Goal: Task Accomplishment & Management: Complete application form

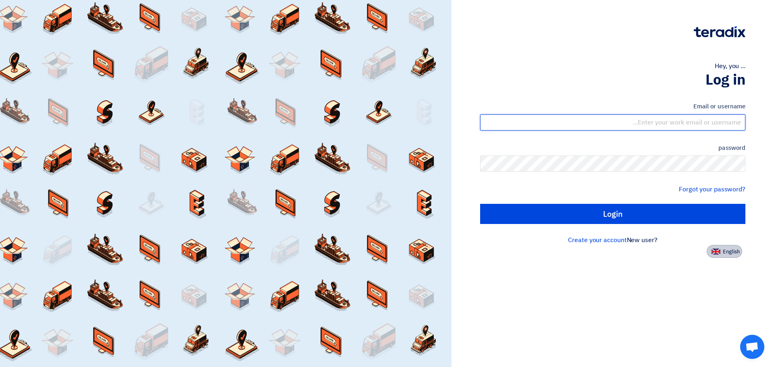
type input "james.taruc@cenomi.com"
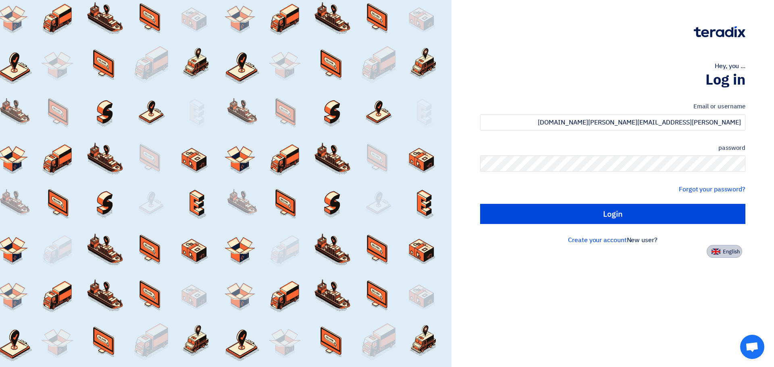
click at [729, 249] on font "English" at bounding box center [730, 252] width 17 height 8
type input "Sign in"
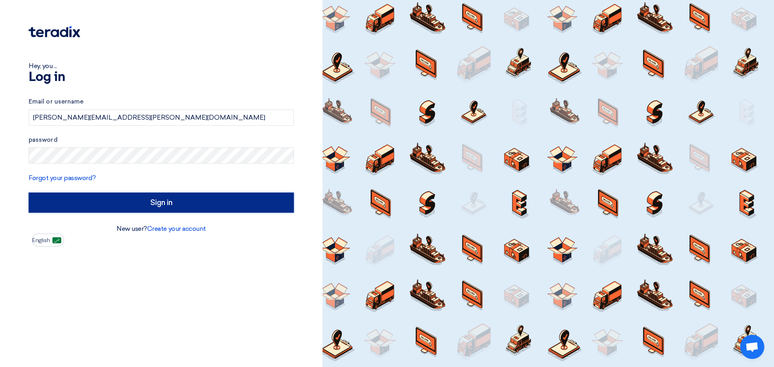
click at [168, 200] on input "Sign in" at bounding box center [161, 203] width 265 height 20
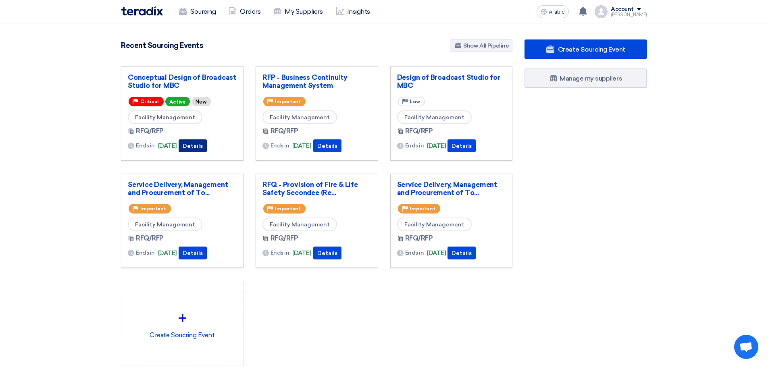
click at [201, 145] on font "Details" at bounding box center [193, 146] width 20 height 7
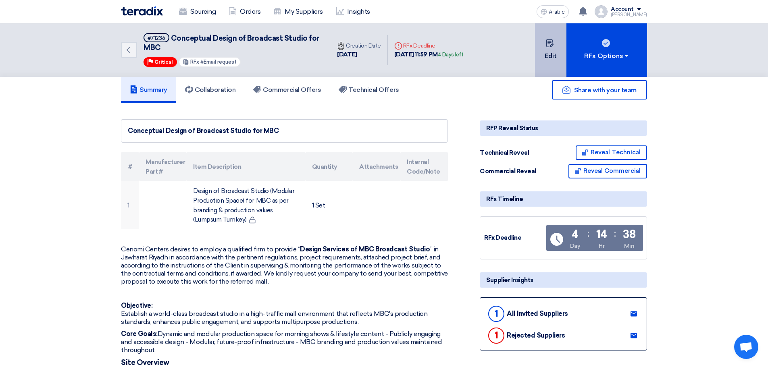
click at [553, 55] on font "Edit" at bounding box center [550, 56] width 12 height 8
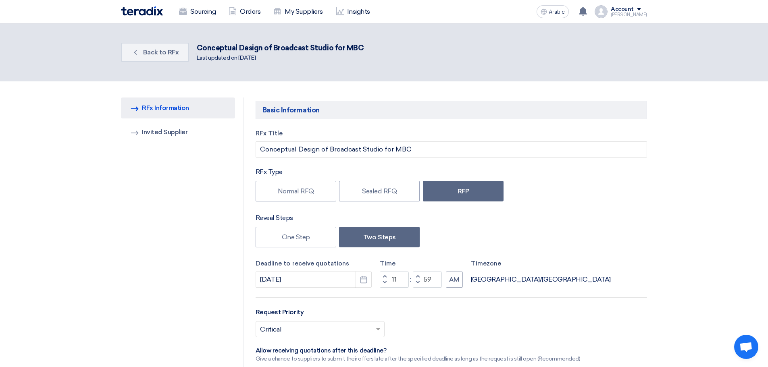
click at [365, 279] on use "button" at bounding box center [363, 279] width 7 height 7
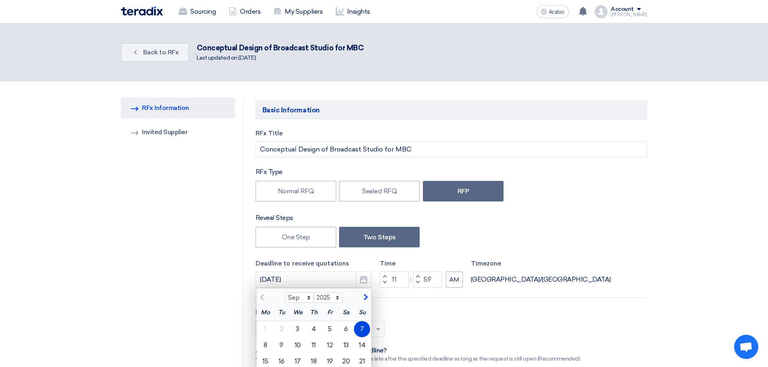
scroll to position [94, 0]
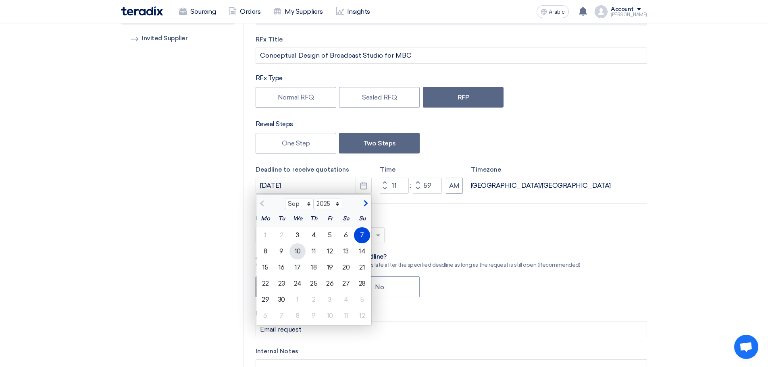
click at [299, 248] on font "10" at bounding box center [298, 251] width 6 height 8
type input "[DATE]"
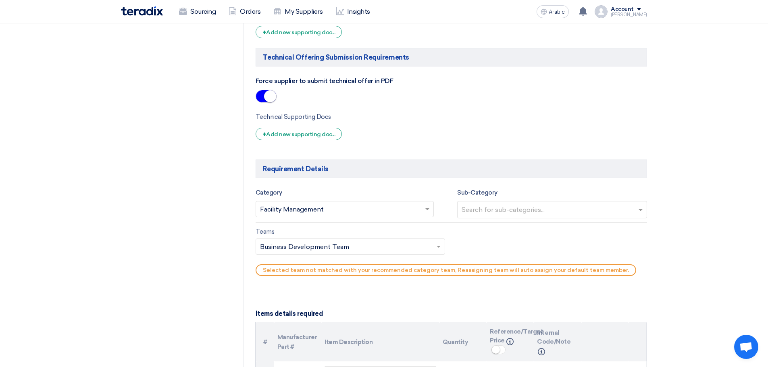
scroll to position [564, 0]
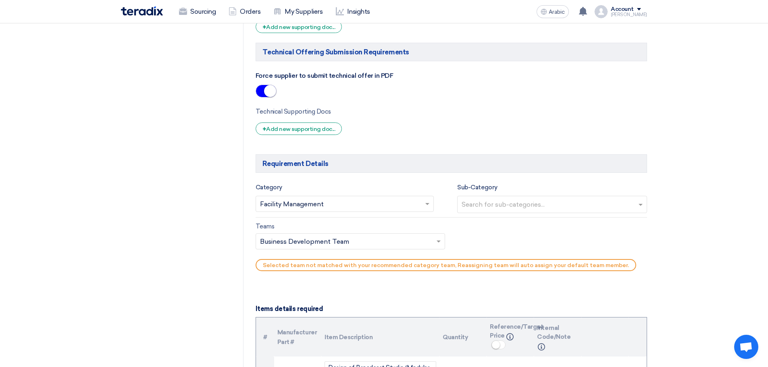
click at [425, 205] on span at bounding box center [428, 204] width 10 height 10
click at [203, 228] on div "RFQ Information RFx Information Invited Suppliers Invited Supplier" at bounding box center [182, 274] width 122 height 1482
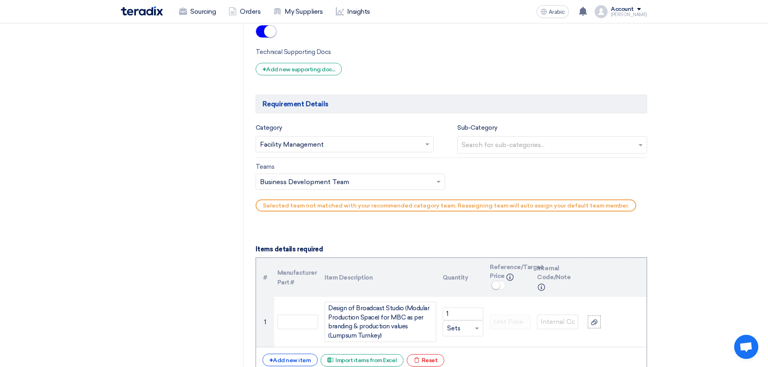
scroll to position [752, 0]
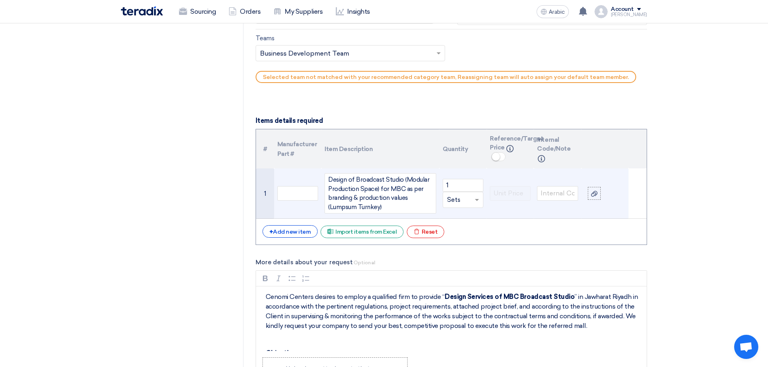
click at [461, 201] on input "text" at bounding box center [458, 199] width 22 height 13
type input "Lumpsum"
click at [457, 215] on font "Add type..." at bounding box center [459, 216] width 24 height 6
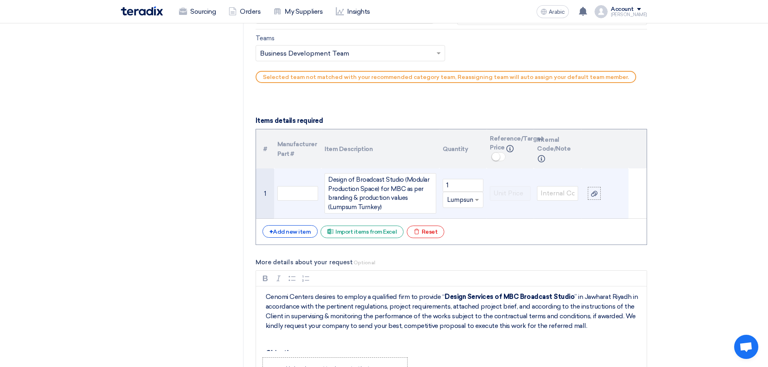
scroll to position [0, 0]
click at [707, 235] on section "RFQ Information RFx Information Invited Suppliers Invited Supplier Basic Inform…" at bounding box center [384, 86] width 768 height 1514
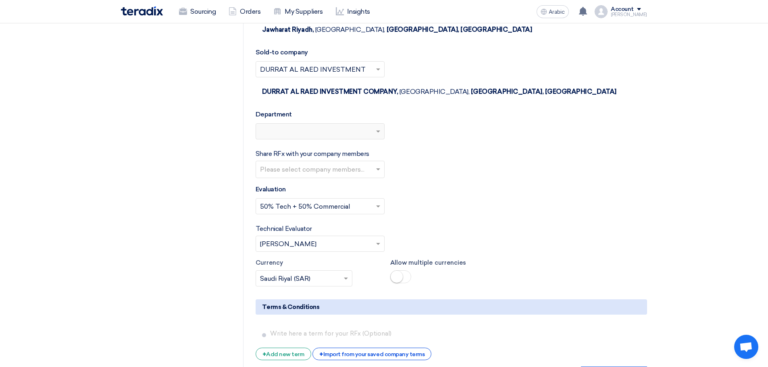
scroll to position [1222, 0]
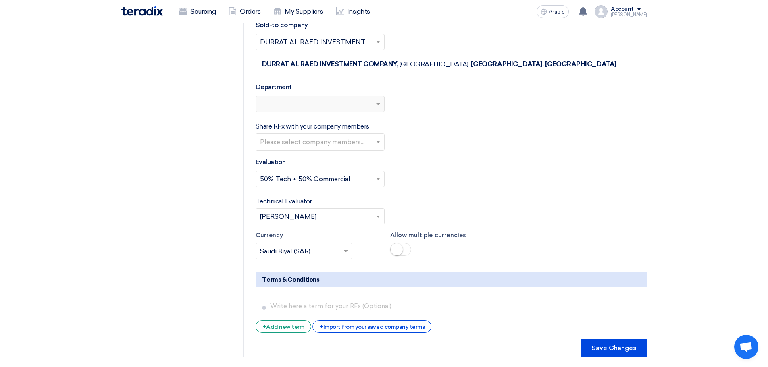
click at [376, 136] on input "text" at bounding box center [321, 142] width 122 height 13
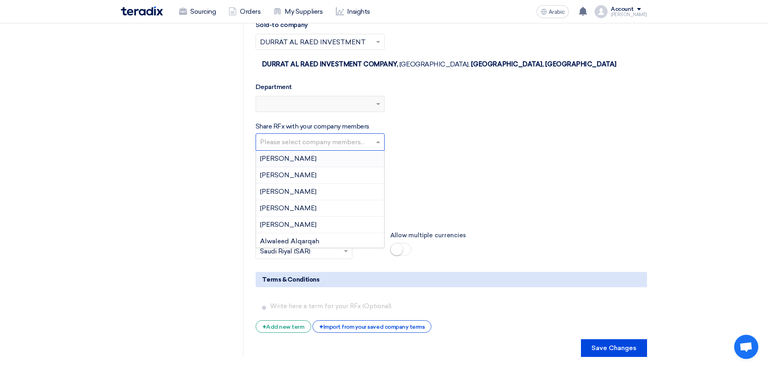
click at [350, 136] on input "text" at bounding box center [321, 142] width 122 height 13
type input "mous"
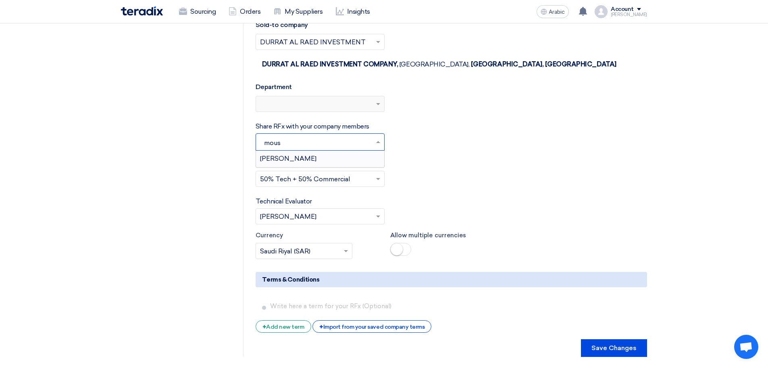
click at [315, 155] on font "Mohammed Mousa" at bounding box center [288, 159] width 56 height 8
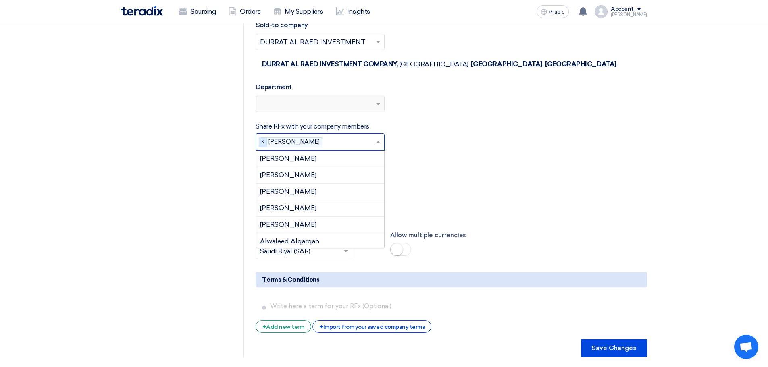
click at [263, 138] on font "×" at bounding box center [262, 141] width 3 height 7
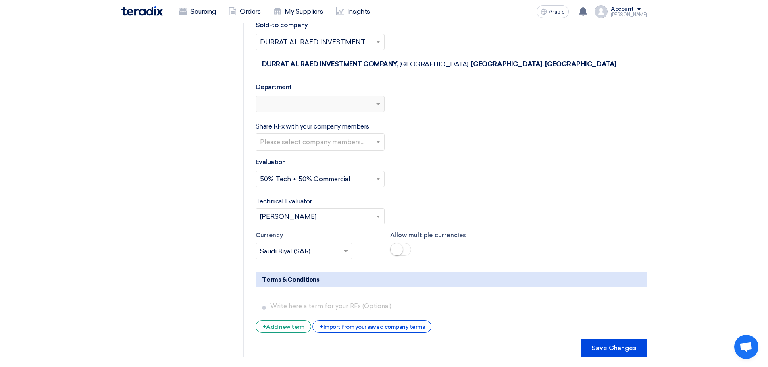
click at [467, 171] on div "Select Evaluation... × 50% Tech + 50% Commercial ×" at bounding box center [450, 182] width 391 height 23
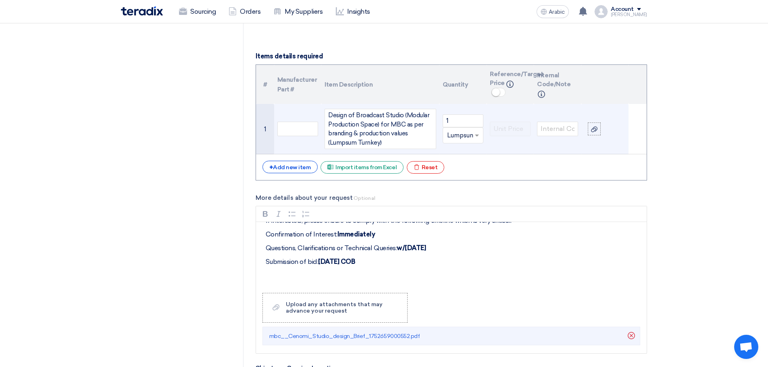
scroll to position [846, 0]
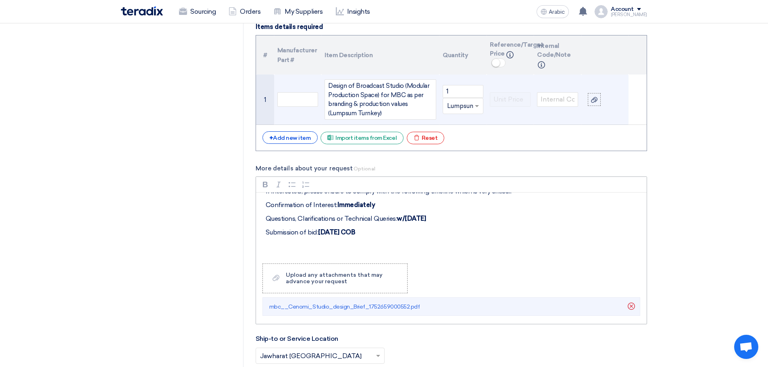
click at [355, 234] on strong "September 7, 2025 COB" at bounding box center [336, 232] width 37 height 8
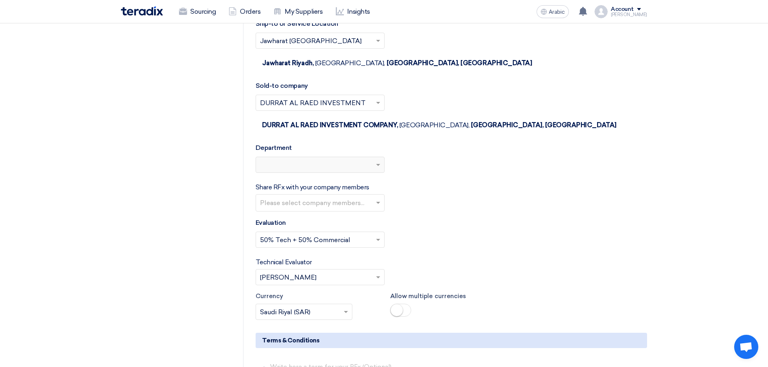
scroll to position [1372, 0]
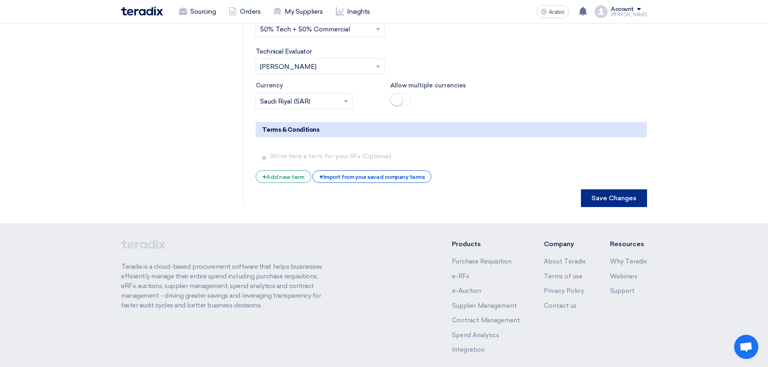
drag, startPoint x: 603, startPoint y: 158, endPoint x: 600, endPoint y: 162, distance: 5.6
click at [603, 194] on font "Save Changes" at bounding box center [613, 198] width 45 height 8
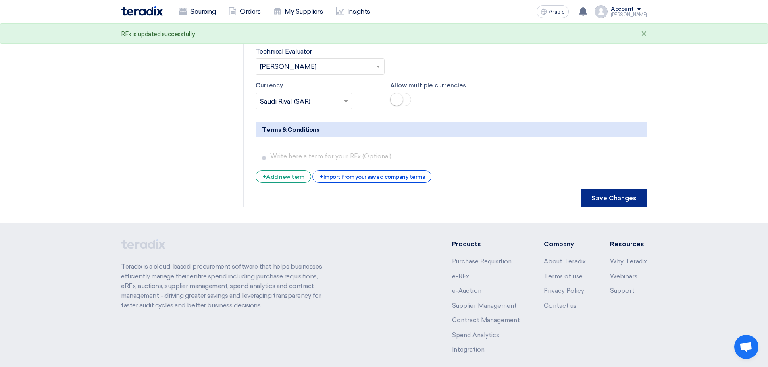
scroll to position [0, 0]
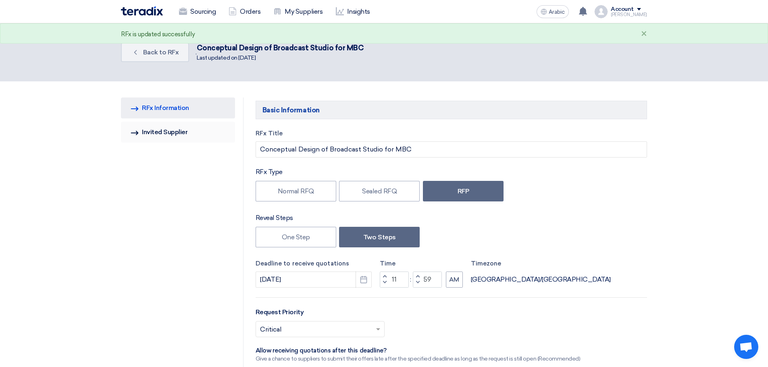
click at [170, 130] on font "Invited Supplier" at bounding box center [165, 132] width 46 height 8
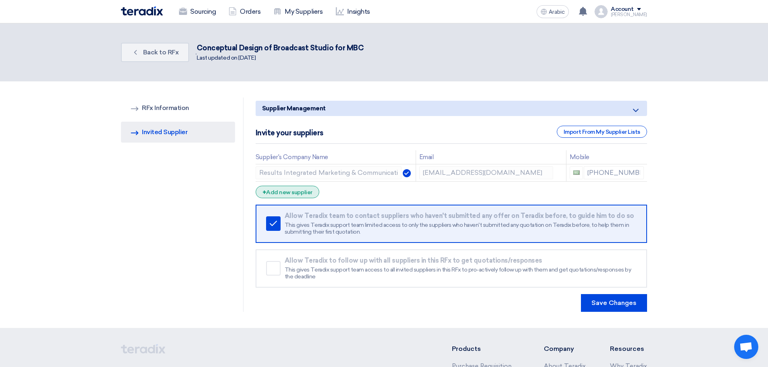
click at [298, 192] on font "Add new supplier" at bounding box center [289, 192] width 46 height 7
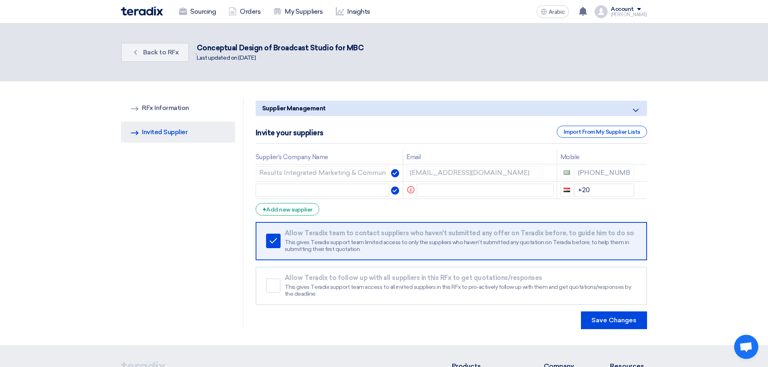
click at [593, 172] on div "[PHONE_NUMBER]" at bounding box center [597, 172] width 74 height 13
click at [600, 170] on div "[PHONE_NUMBER]" at bounding box center [597, 172] width 74 height 13
click at [426, 189] on input "text" at bounding box center [485, 190] width 137 height 13
click at [273, 250] on div "Remove service Allow Teradix team to contact suppliers who haven't submitted an…" at bounding box center [450, 241] width 391 height 38
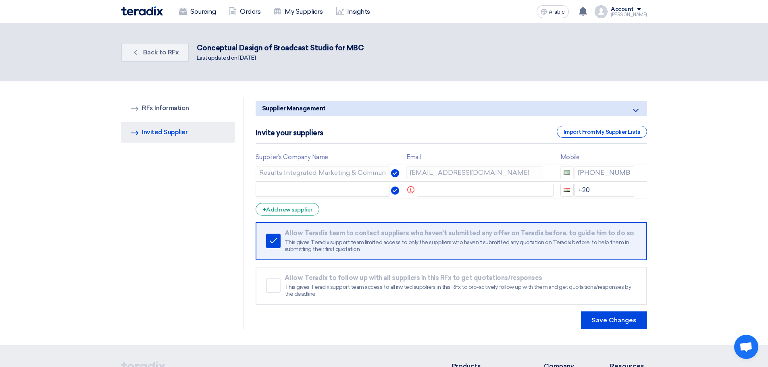
click at [272, 243] on use at bounding box center [273, 240] width 7 height 5
click at [591, 174] on div "[PHONE_NUMBER]" at bounding box center [597, 172] width 74 height 13
click at [593, 174] on div "[PHONE_NUMBER]" at bounding box center [597, 172] width 74 height 13
click at [594, 172] on div "[PHONE_NUMBER]" at bounding box center [597, 172] width 74 height 13
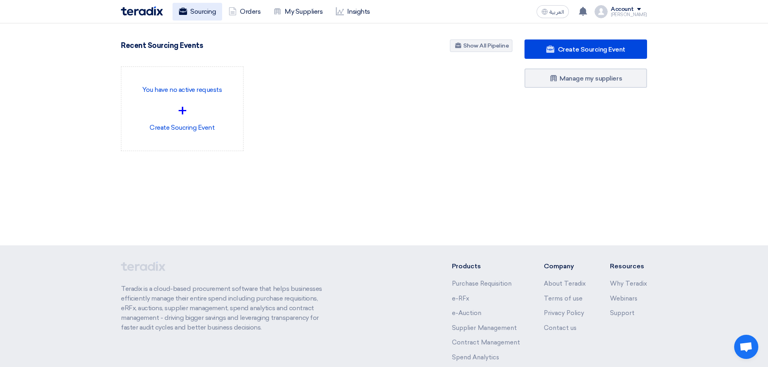
click at [201, 10] on link "Sourcing" at bounding box center [197, 12] width 50 height 18
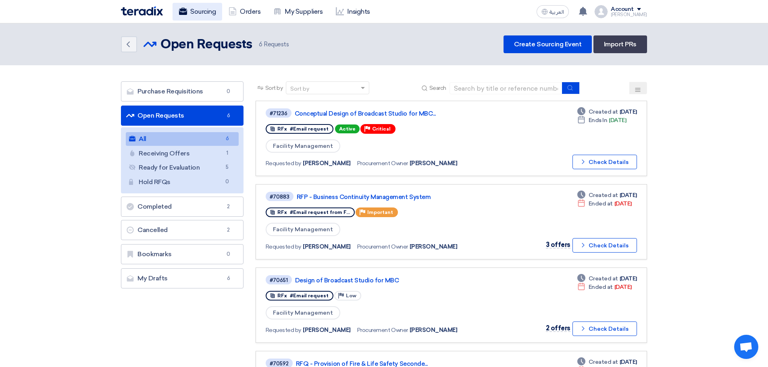
click at [196, 9] on link "Sourcing" at bounding box center [197, 12] width 50 height 18
click at [603, 159] on button "Check details Check Details" at bounding box center [604, 162] width 64 height 15
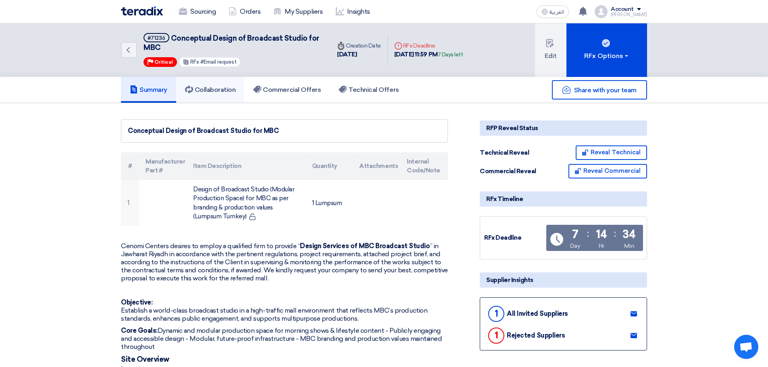
click at [219, 88] on h5 "Collaboration" at bounding box center [210, 90] width 51 height 8
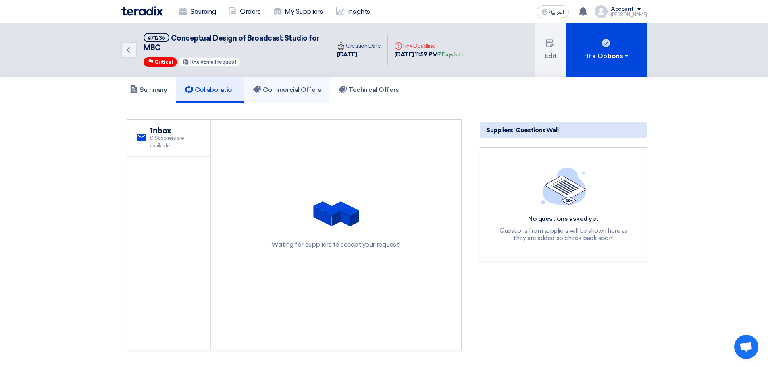
click at [281, 90] on h5 "Commercial Offers" at bounding box center [287, 90] width 68 height 8
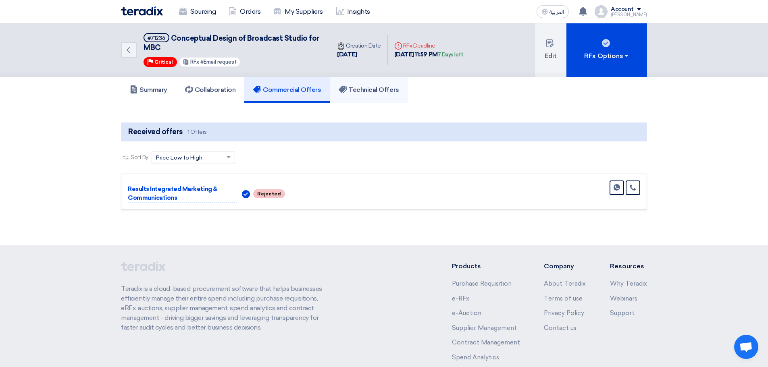
click at [363, 91] on h5 "Technical Offers" at bounding box center [368, 90] width 60 height 8
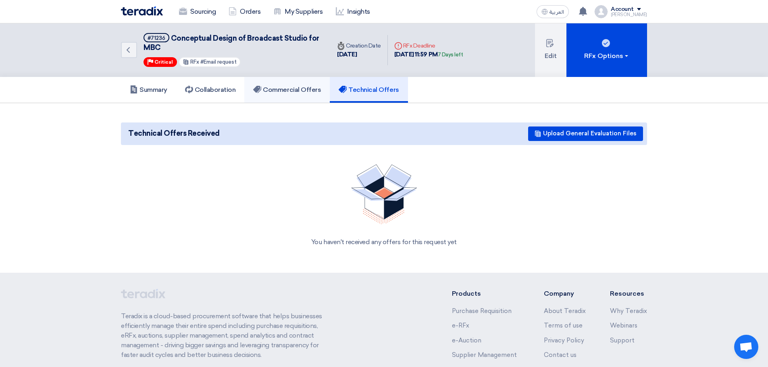
click at [294, 89] on h5 "Commercial Offers" at bounding box center [287, 90] width 68 height 8
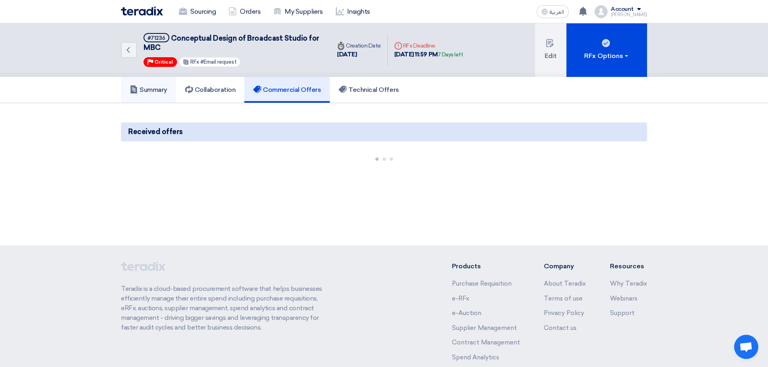
click at [151, 89] on h5 "Summary" at bounding box center [148, 90] width 37 height 8
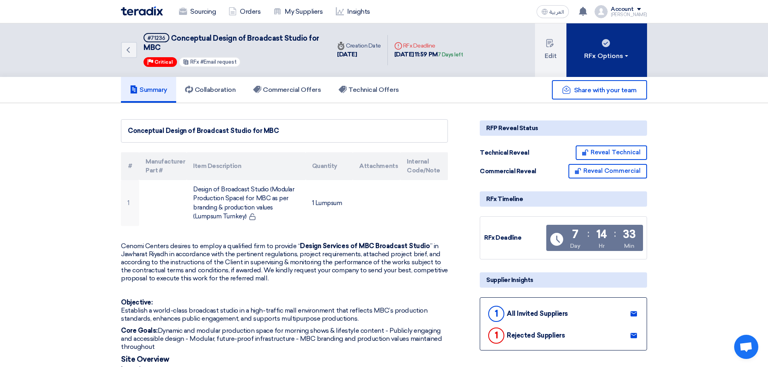
click at [594, 58] on div "RFx Options" at bounding box center [607, 56] width 46 height 10
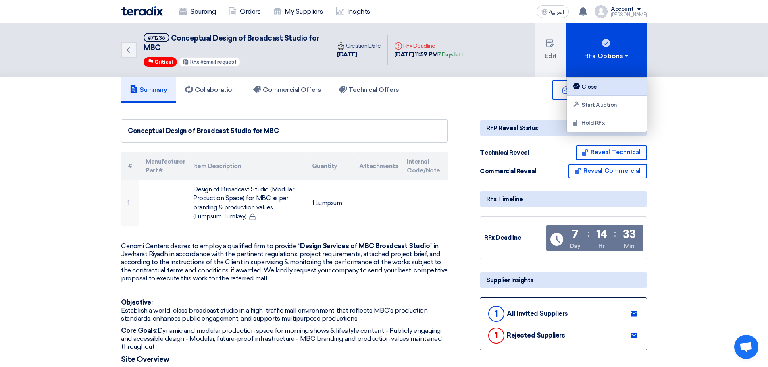
click at [592, 87] on div "Close" at bounding box center [606, 87] width 70 height 10
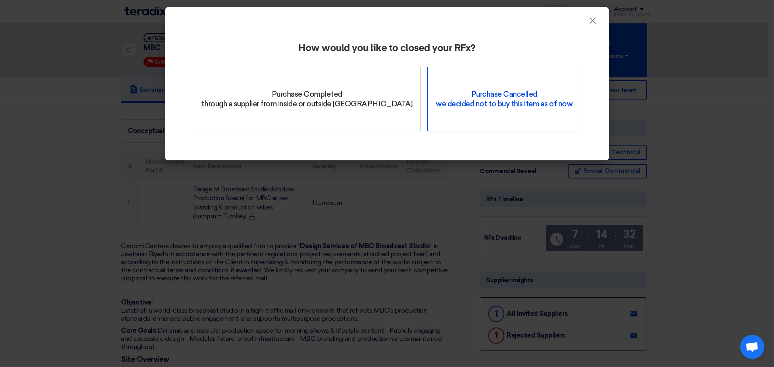
click at [467, 108] on div "Purchase Cancelled we decided not to buy this item as of now" at bounding box center [504, 99] width 154 height 64
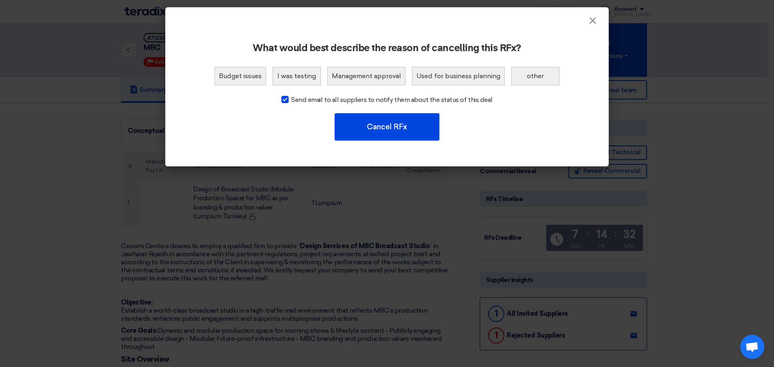
click at [287, 100] on div at bounding box center [284, 99] width 7 height 7
click at [291, 100] on input "Send email to all suppliers to notify them about the status of this deal" at bounding box center [293, 97] width 5 height 5
checkbox input "false"
click at [535, 78] on button "other" at bounding box center [535, 76] width 48 height 19
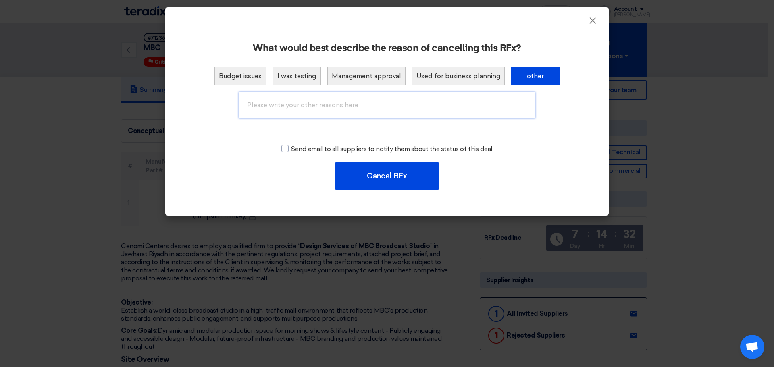
click at [338, 102] on input "text" at bounding box center [387, 105] width 297 height 27
type input "-"
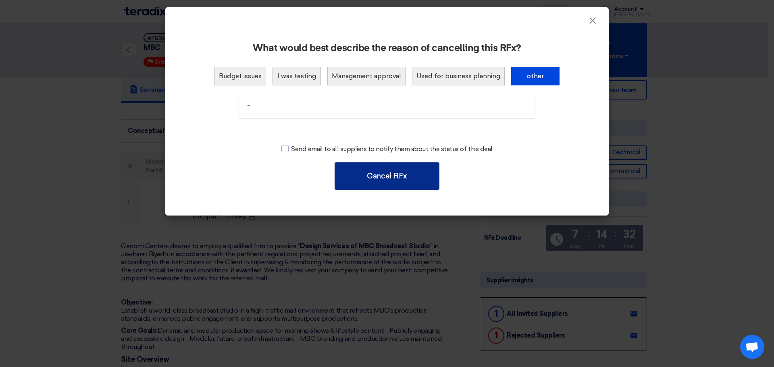
click at [391, 173] on button "Cancel RFx" at bounding box center [386, 175] width 105 height 27
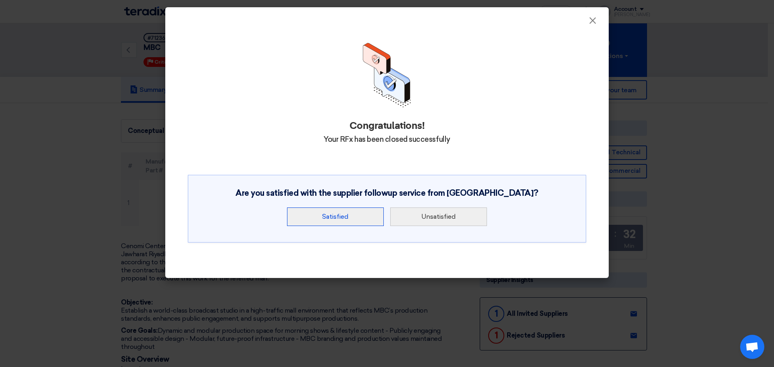
click at [343, 219] on button "Satisfied" at bounding box center [335, 217] width 97 height 19
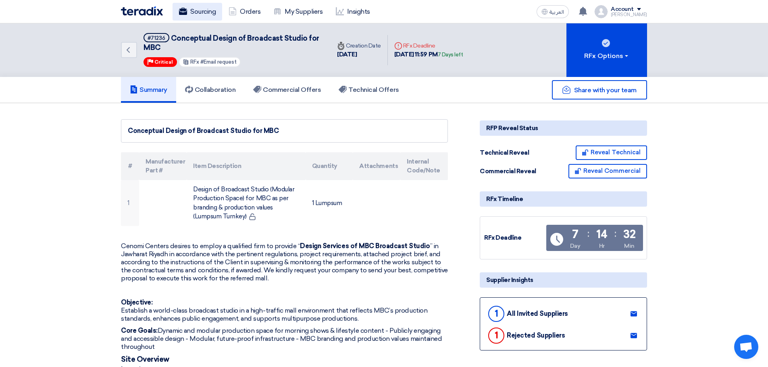
click at [199, 9] on link "Sourcing" at bounding box center [197, 12] width 50 height 18
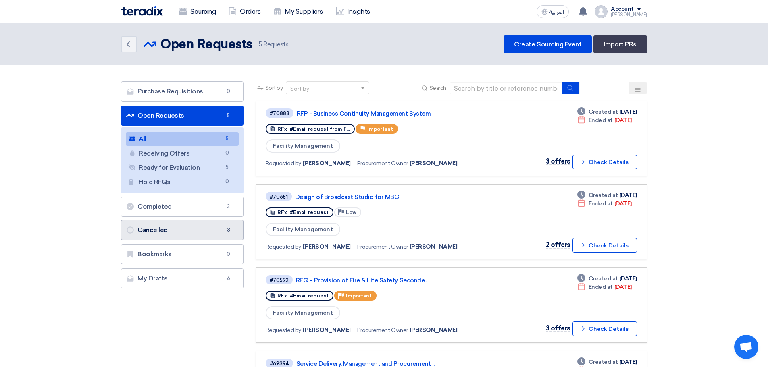
click at [157, 230] on link "Cancelled Cancelled 3" at bounding box center [182, 230] width 122 height 20
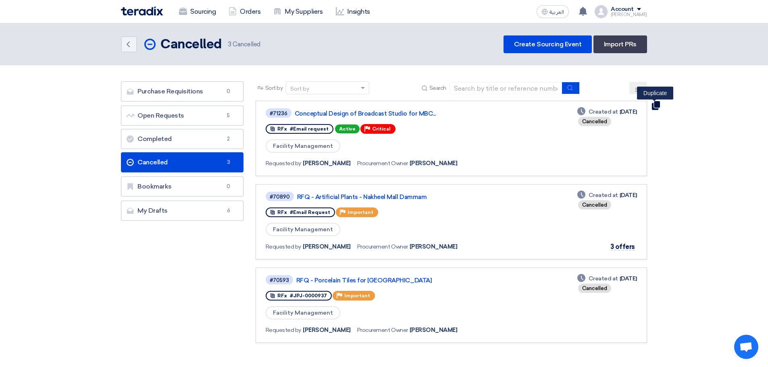
click at [655, 104] on use at bounding box center [656, 105] width 8 height 9
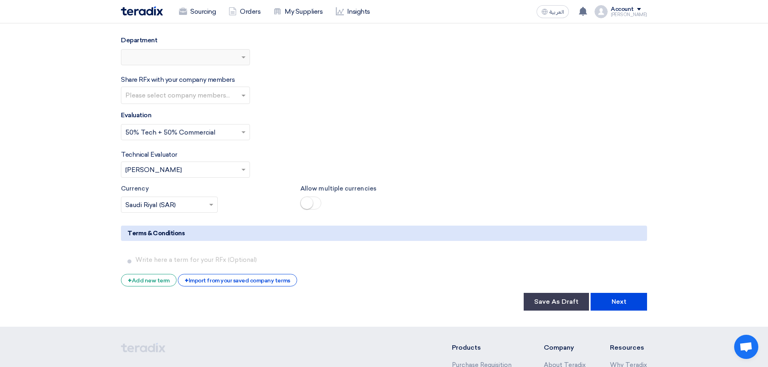
scroll to position [1375, 0]
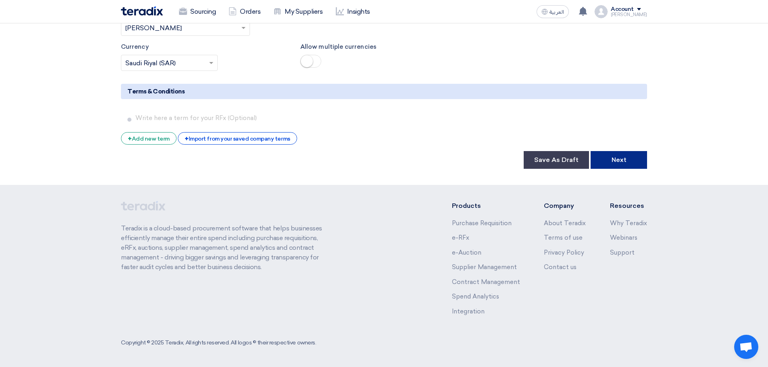
click at [621, 161] on button "Next" at bounding box center [618, 160] width 56 height 18
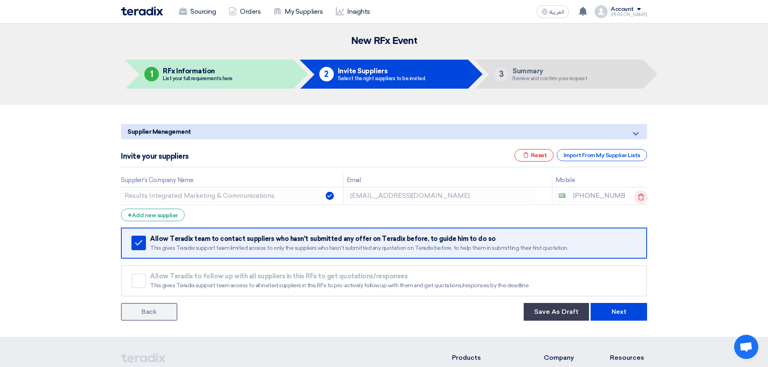
click at [642, 196] on icon at bounding box center [641, 197] width 14 height 14
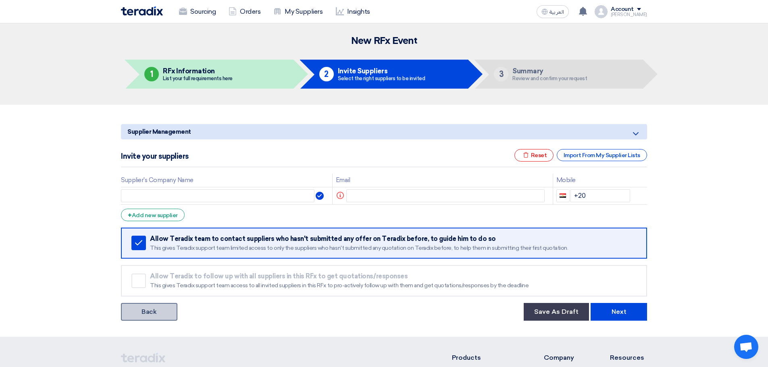
click at [149, 310] on link "Back" at bounding box center [149, 312] width 56 height 18
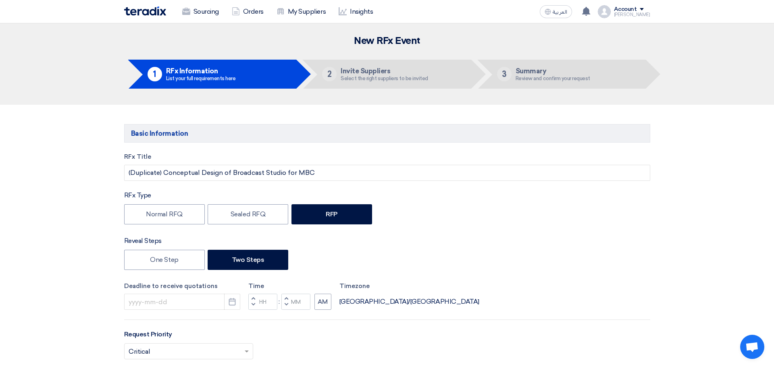
type input "[DATE]"
type input "11"
type input "59"
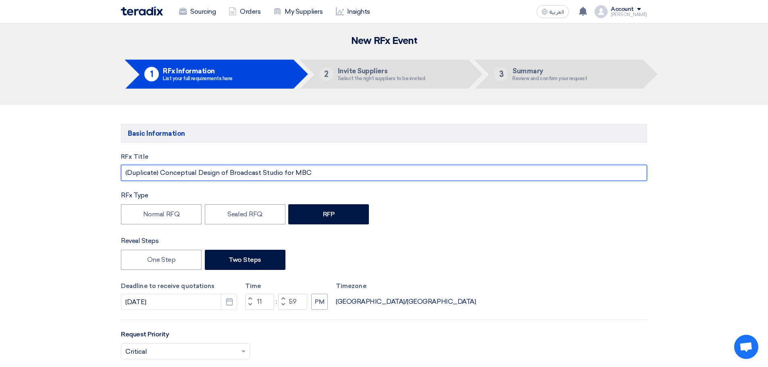
click at [161, 172] on input "(Duplicate) Conceptual Design of Broadcast Studio for MBC" at bounding box center [384, 173] width 526 height 16
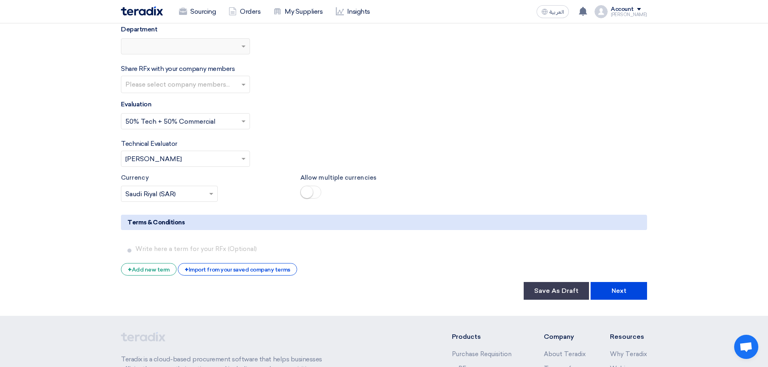
scroll to position [1375, 0]
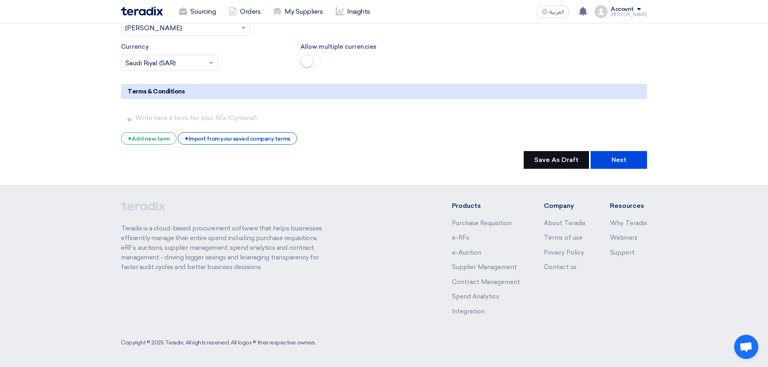
type input "Conceptual Design of Broadcast Studio for MBC"
click at [558, 164] on button "Save As Draft" at bounding box center [555, 160] width 65 height 18
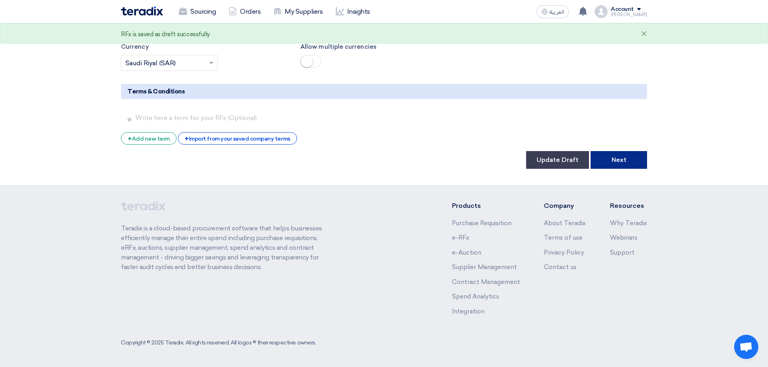
click at [618, 159] on button "Next" at bounding box center [618, 160] width 56 height 18
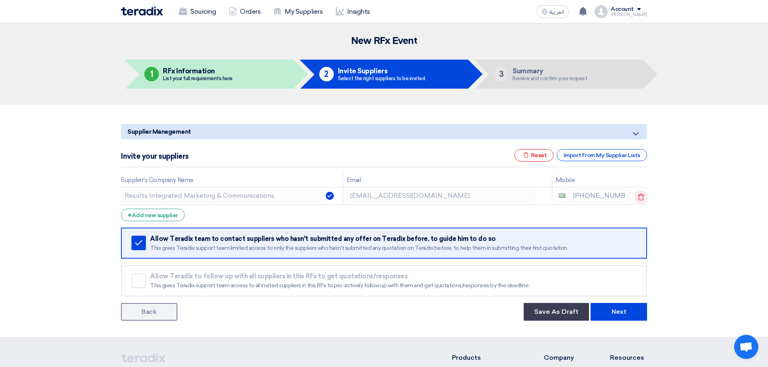
click at [639, 197] on icon at bounding box center [641, 197] width 14 height 14
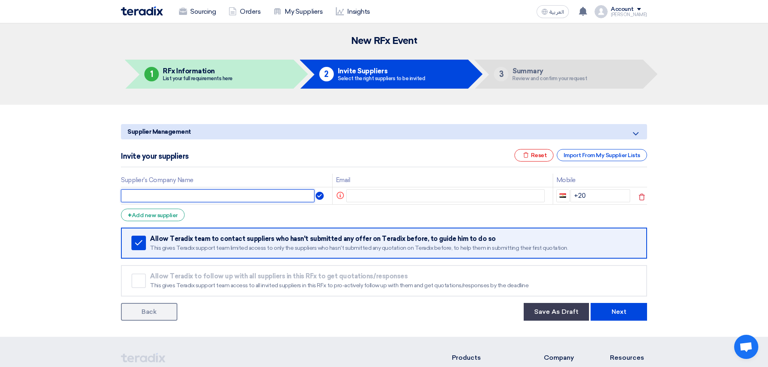
click at [214, 200] on input "text" at bounding box center [217, 195] width 193 height 13
type input "ARCHITECTURE AND PLANNING GROUP"
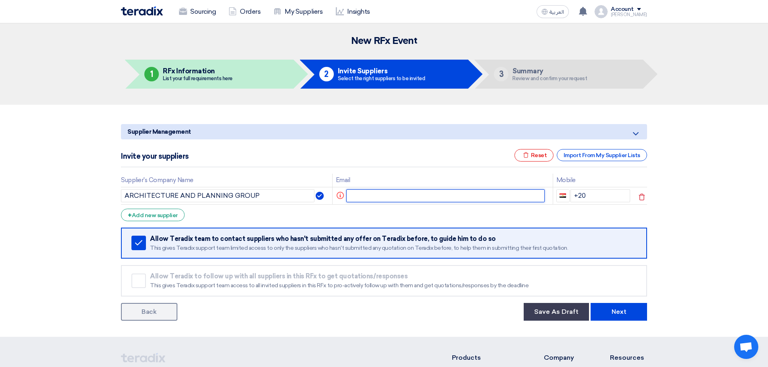
click at [413, 191] on input "text" at bounding box center [445, 195] width 199 height 13
paste input "[EMAIL_ADDRESS][DOMAIN_NAME]"
type input "[EMAIL_ADDRESS][DOMAIN_NAME]"
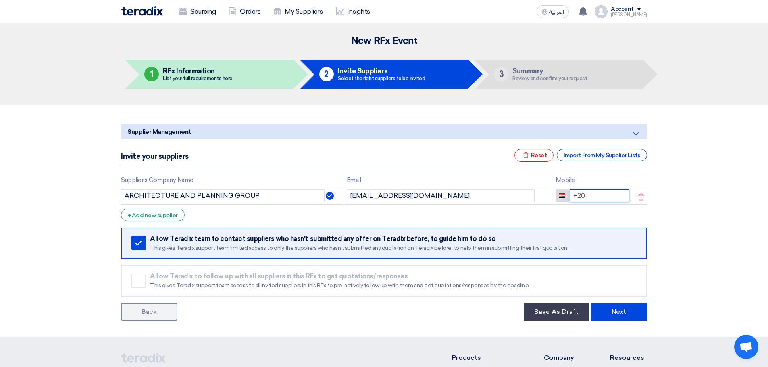
drag, startPoint x: 591, startPoint y: 195, endPoint x: 562, endPoint y: 197, distance: 29.0
click at [562, 197] on div "+20" at bounding box center [592, 195] width 74 height 13
click at [694, 217] on section "Supplier Management Minimize/Maximize Category Invite your suppliers Excel file…" at bounding box center [384, 221] width 768 height 232
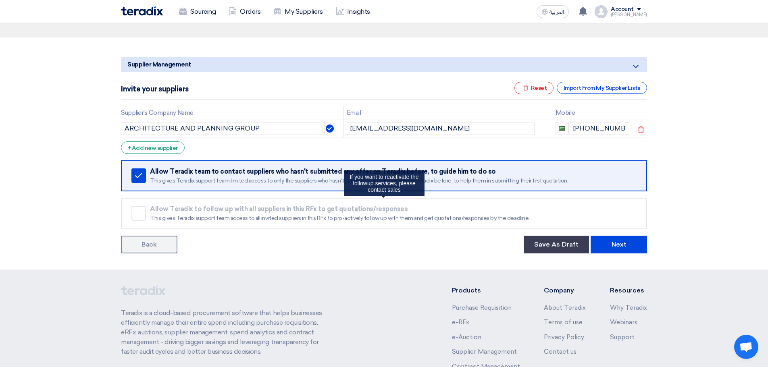
scroll to position [152, 0]
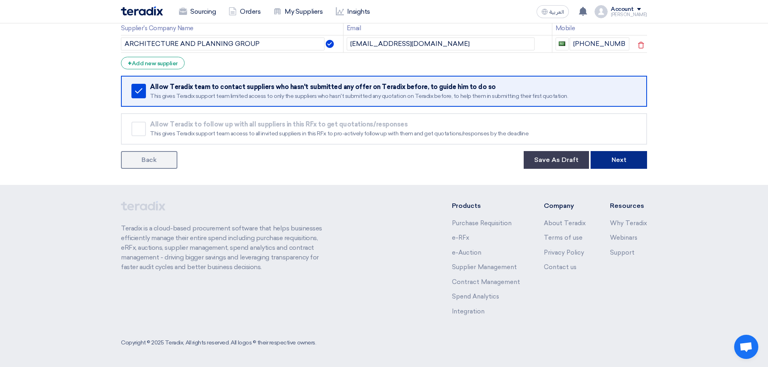
click at [618, 157] on button "Next" at bounding box center [618, 160] width 56 height 18
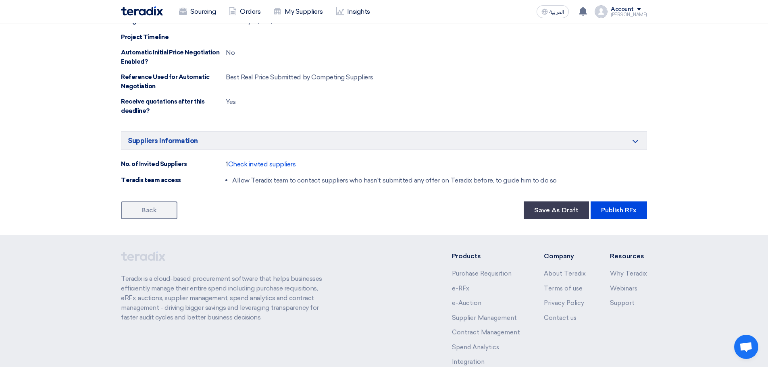
scroll to position [1272, 0]
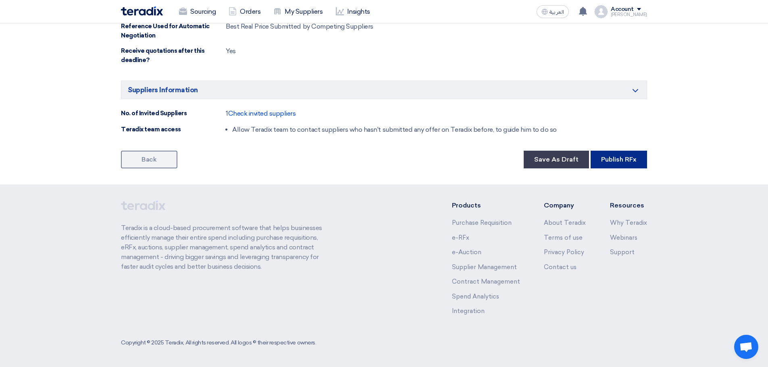
click at [621, 160] on button "Publish RFx" at bounding box center [618, 160] width 56 height 18
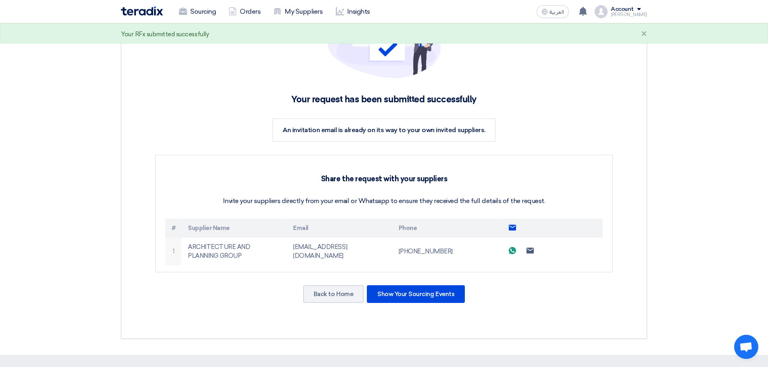
scroll to position [94, 0]
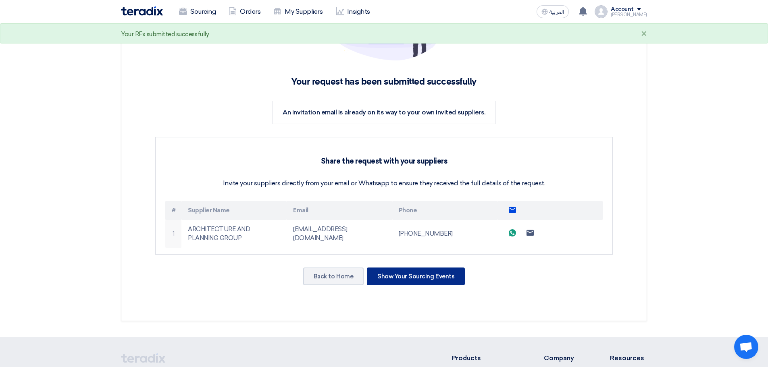
click at [409, 276] on div "Show Your Sourcing Events" at bounding box center [416, 277] width 98 height 18
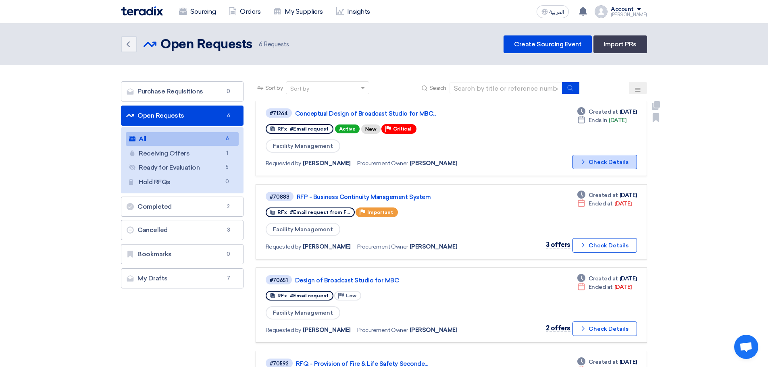
click at [611, 161] on button "Check details Check Details" at bounding box center [604, 162] width 64 height 15
